Goal: Share content

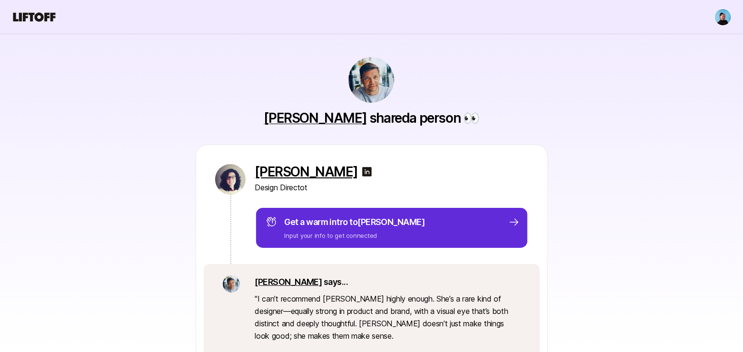
click at [307, 169] on p "[PERSON_NAME]" at bounding box center [306, 171] width 103 height 15
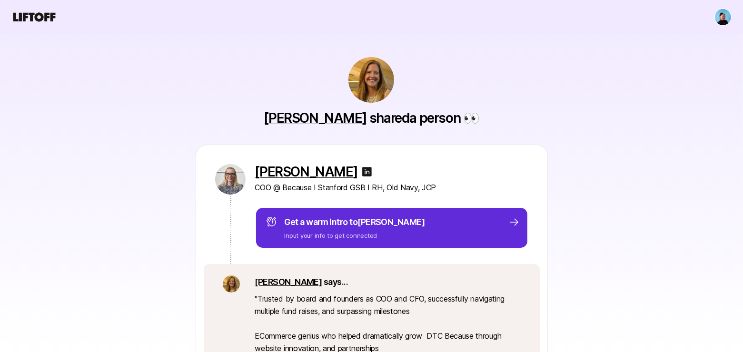
click at [361, 172] on img at bounding box center [366, 171] width 11 height 11
click at [372, 188] on p "COO @ Because I Stanford GSB I RH, Old Navy, JCP" at bounding box center [391, 187] width 273 height 12
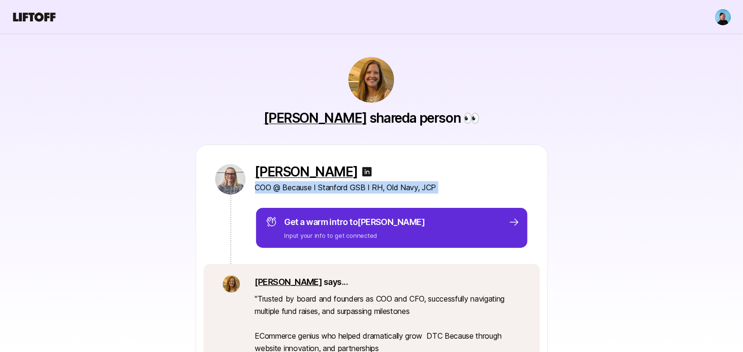
click at [372, 188] on p "COO @ Because I Stanford GSB I RH, Old Navy, JCP" at bounding box center [391, 187] width 273 height 12
copy div "COO @ Because I Stanford GSB I RH, Old Navy, JCP"
